Goal: Task Accomplishment & Management: Use online tool/utility

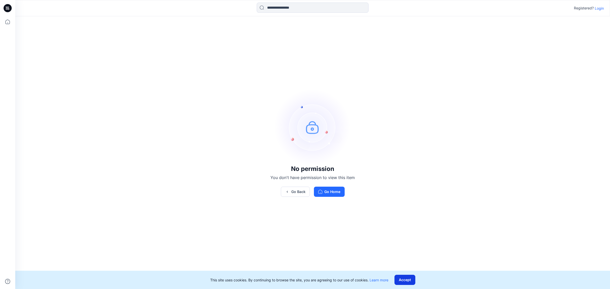
click at [405, 280] on button "Accept" at bounding box center [404, 280] width 21 height 10
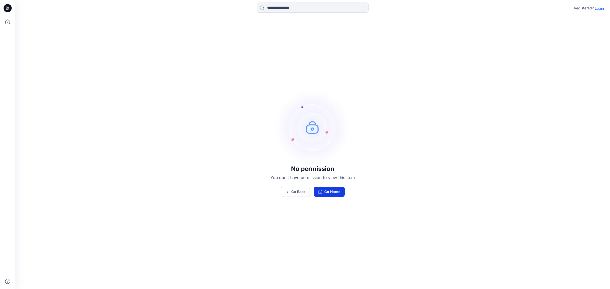
click at [332, 193] on button "Go Home" at bounding box center [329, 192] width 31 height 10
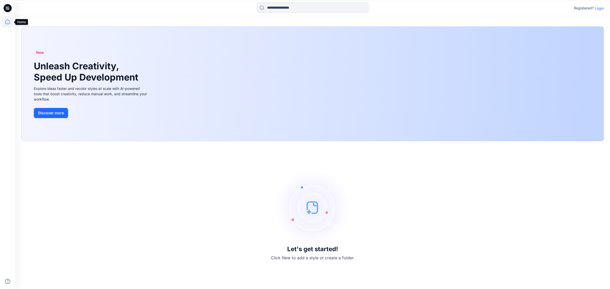
click at [11, 20] on icon at bounding box center [7, 21] width 11 height 11
click at [600, 6] on p "Login" at bounding box center [599, 8] width 9 height 5
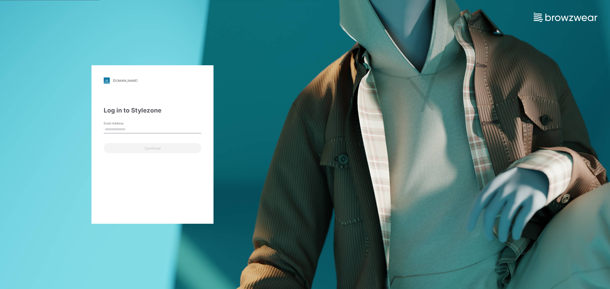
type input "**********"
click at [143, 149] on button "Continue" at bounding box center [153, 148] width 98 height 10
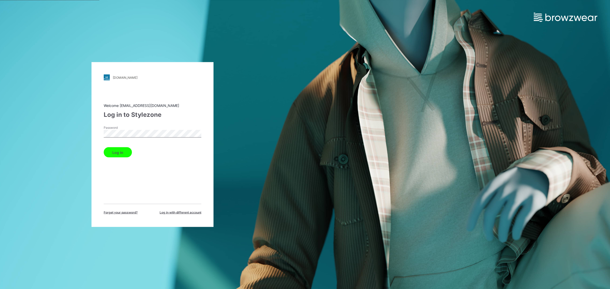
click at [118, 150] on button "Log in" at bounding box center [118, 152] width 28 height 10
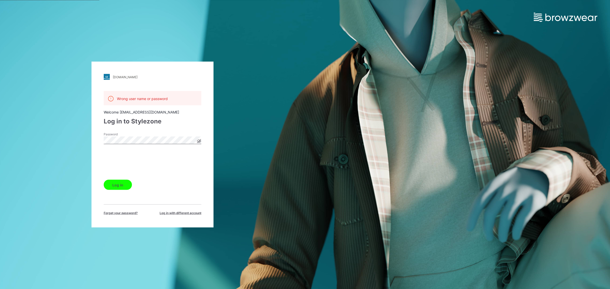
click at [118, 182] on button "Log in" at bounding box center [118, 185] width 28 height 10
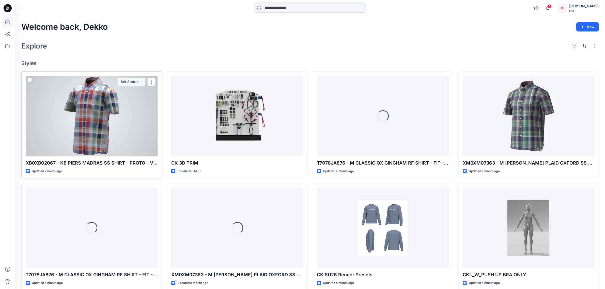
click at [105, 115] on div at bounding box center [92, 116] width 132 height 81
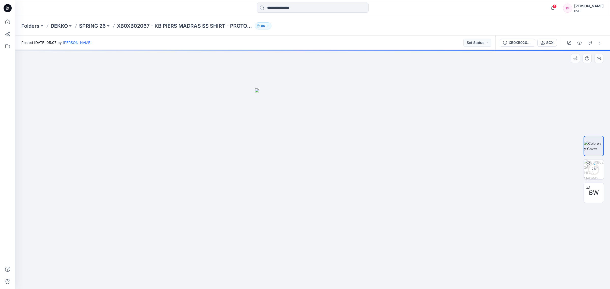
click at [301, 168] on img at bounding box center [313, 188] width 116 height 201
drag, startPoint x: 319, startPoint y: 166, endPoint x: 235, endPoint y: 162, distance: 84.7
click at [235, 162] on div at bounding box center [312, 170] width 595 height 240
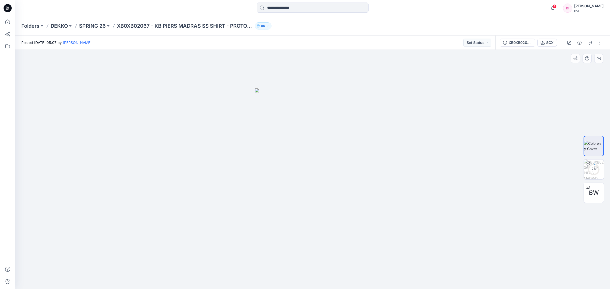
drag, startPoint x: 234, startPoint y: 162, endPoint x: 172, endPoint y: 164, distance: 62.1
click at [172, 164] on div at bounding box center [312, 170] width 595 height 240
click at [304, 204] on img at bounding box center [313, 188] width 116 height 201
drag, startPoint x: 315, startPoint y: 170, endPoint x: 356, endPoint y: 171, distance: 40.9
click at [356, 171] on img at bounding box center [313, 188] width 116 height 201
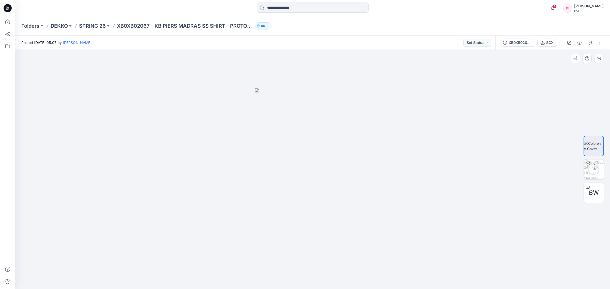
click at [326, 177] on img at bounding box center [313, 188] width 116 height 201
drag, startPoint x: 306, startPoint y: 175, endPoint x: 375, endPoint y: 175, distance: 68.9
click at [375, 175] on div at bounding box center [312, 170] width 595 height 240
drag, startPoint x: 302, startPoint y: 189, endPoint x: 301, endPoint y: 219, distance: 30.3
click at [301, 219] on img at bounding box center [313, 188] width 116 height 201
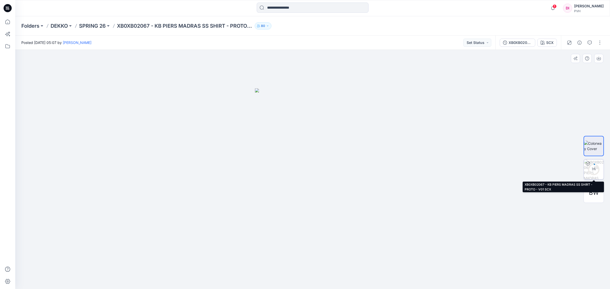
click at [596, 167] on div "3 %" at bounding box center [594, 169] width 12 height 4
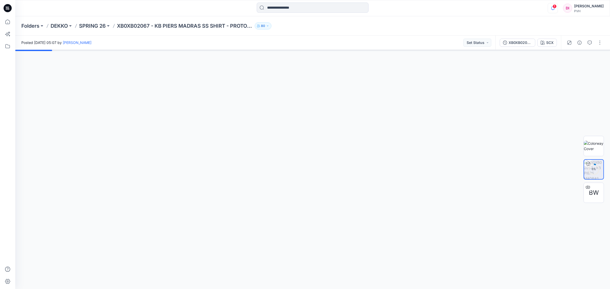
click at [558, 4] on icon "button" at bounding box center [553, 8] width 10 height 10
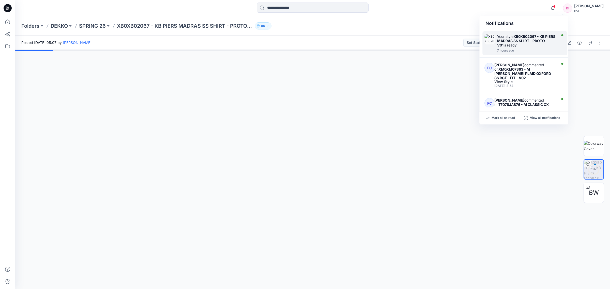
click at [517, 39] on strong "XB0XB02067 - KB PIERS MADRAS SS SHIRT - PROTO - V01" at bounding box center [526, 40] width 58 height 13
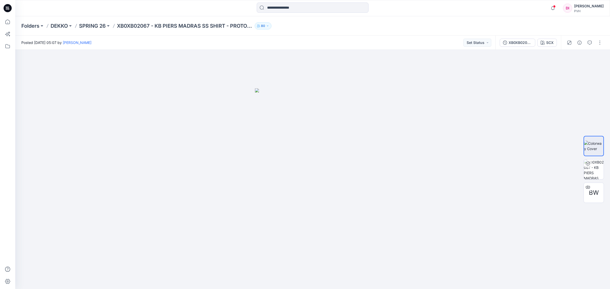
click at [320, 167] on img at bounding box center [313, 188] width 116 height 201
click at [589, 170] on img at bounding box center [594, 170] width 20 height 20
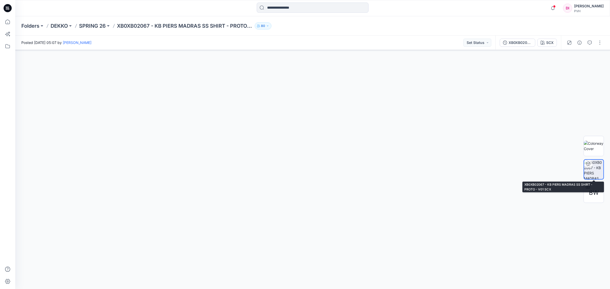
click at [594, 168] on img at bounding box center [593, 169] width 19 height 19
click at [597, 146] on img at bounding box center [594, 146] width 20 height 11
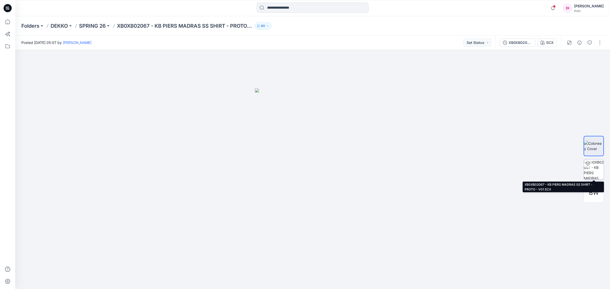
click at [595, 167] on img at bounding box center [594, 170] width 20 height 20
click at [598, 167] on img at bounding box center [594, 170] width 20 height 20
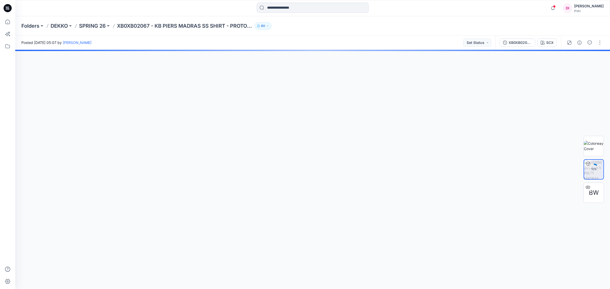
click at [451, 140] on div at bounding box center [312, 169] width 595 height 239
click at [592, 164] on circle at bounding box center [594, 169] width 10 height 10
click at [599, 148] on img at bounding box center [594, 146] width 20 height 11
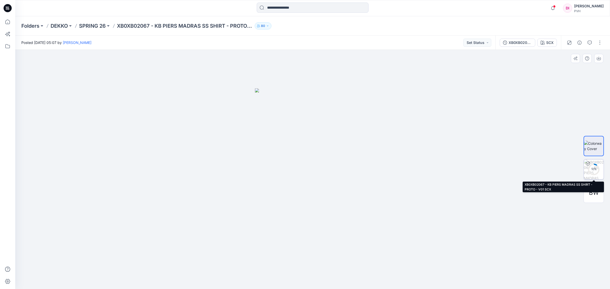
click at [595, 171] on div "10 %" at bounding box center [594, 169] width 12 height 4
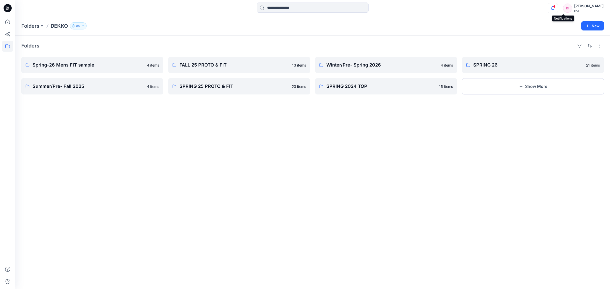
click at [558, 8] on icon "button" at bounding box center [553, 8] width 10 height 10
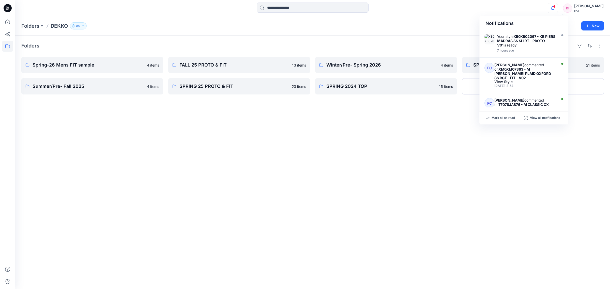
click at [524, 39] on strong "XB0XB02067 - KB PIERS MADRAS SS SHIRT - PROTO - V01" at bounding box center [526, 40] width 58 height 13
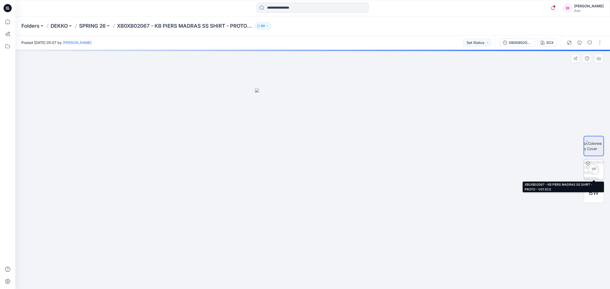
click at [593, 170] on div "0 %" at bounding box center [594, 169] width 12 height 4
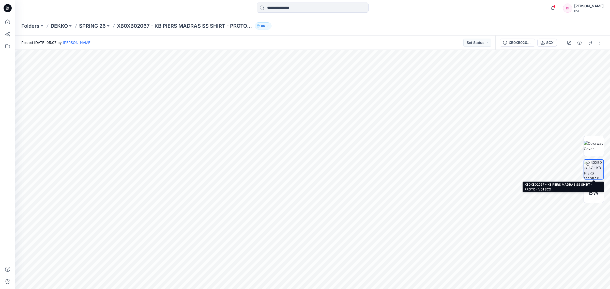
click at [597, 168] on img at bounding box center [593, 169] width 19 height 19
drag, startPoint x: 596, startPoint y: 168, endPoint x: 588, endPoint y: 168, distance: 7.9
click at [594, 168] on img at bounding box center [593, 169] width 19 height 19
click at [590, 63] on button "button" at bounding box center [590, 60] width 8 height 8
click at [592, 60] on button "button" at bounding box center [590, 60] width 8 height 8
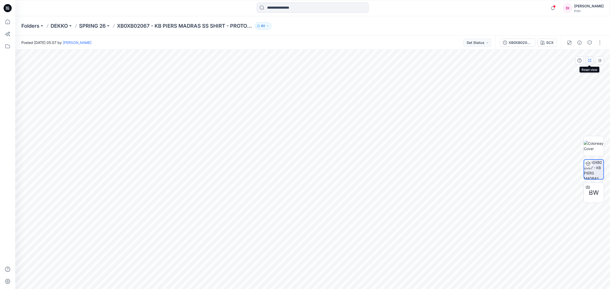
click at [589, 60] on icon "button" at bounding box center [588, 59] width 1 height 1
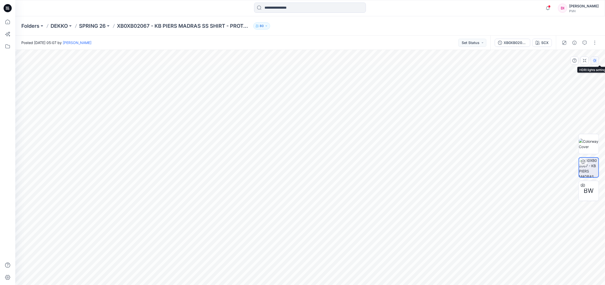
click at [601, 61] on div at bounding box center [310, 167] width 590 height 235
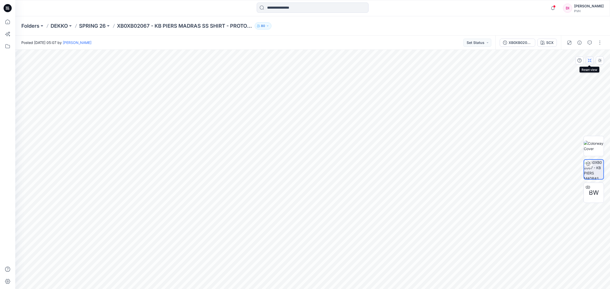
click at [591, 63] on button "button" at bounding box center [590, 60] width 8 height 8
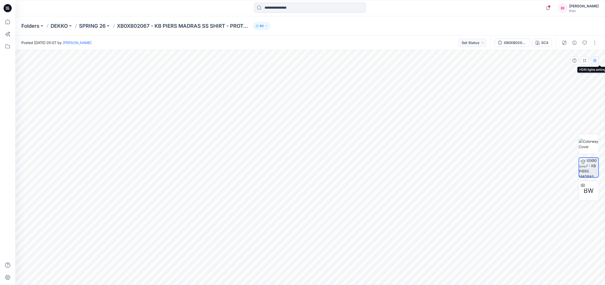
click at [598, 60] on button "button" at bounding box center [595, 60] width 8 height 8
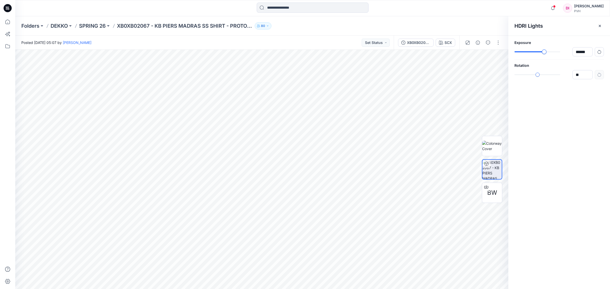
click at [544, 50] on div "slider-ex-1" at bounding box center [544, 52] width 5 height 5
click at [598, 52] on icon "button" at bounding box center [599, 52] width 4 height 4
type input "****"
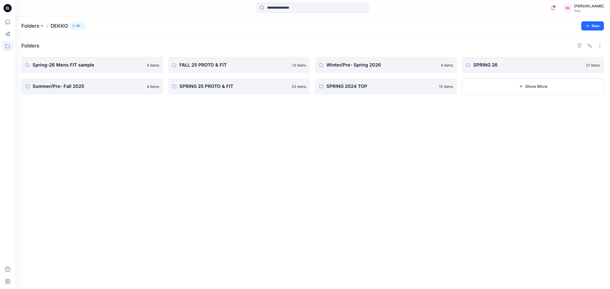
click at [7, 7] on icon at bounding box center [8, 8] width 8 height 8
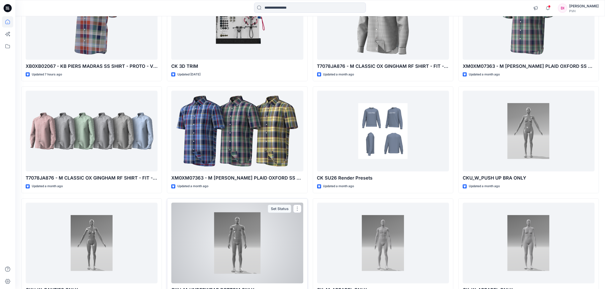
scroll to position [95, 0]
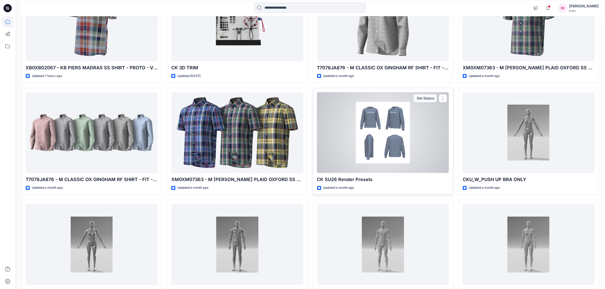
click at [398, 125] on div at bounding box center [383, 132] width 132 height 81
